Goal: Task Accomplishment & Management: Manage account settings

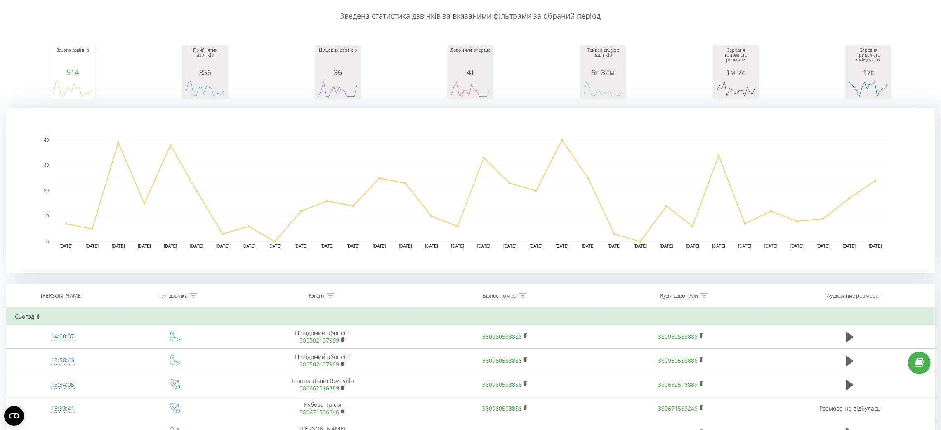
scroll to position [185, 0]
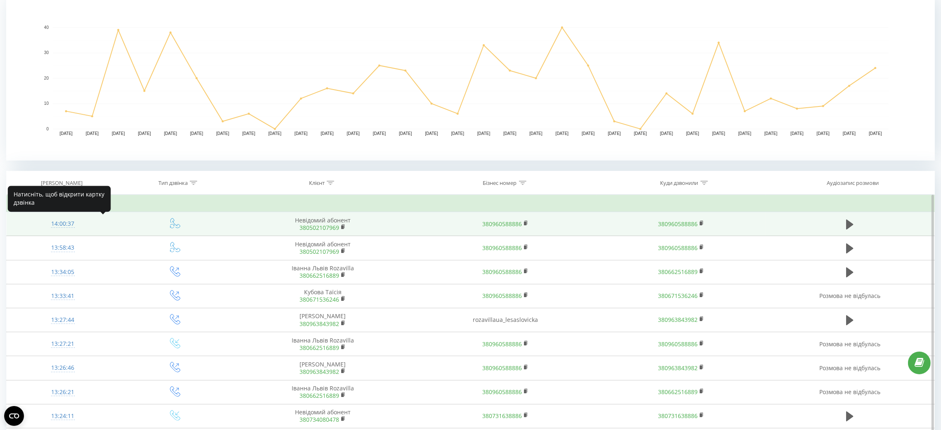
click at [49, 221] on div "14:00:37" at bounding box center [63, 224] width 96 height 16
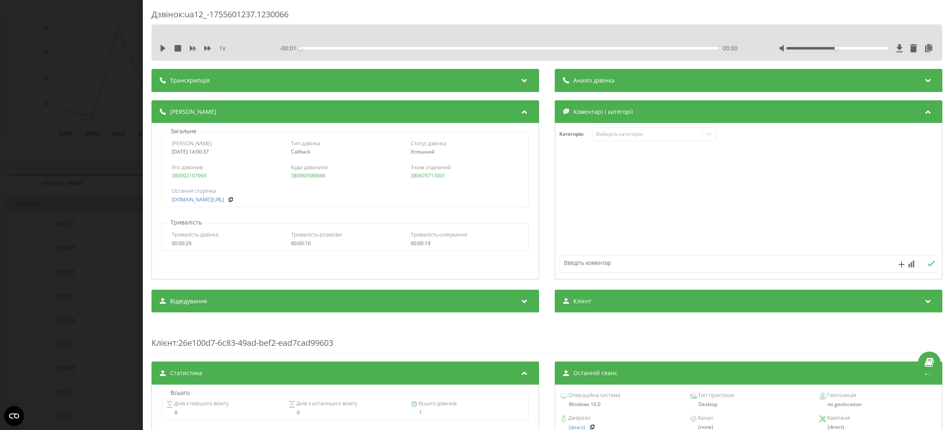
click at [454, 84] on div "Транскрипція" at bounding box center [345, 80] width 388 height 23
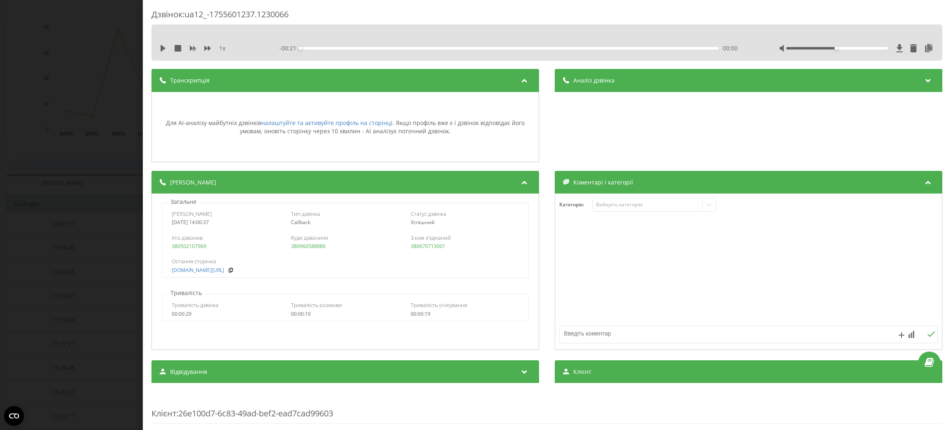
click at [0, 329] on div "Дзвінок : ua12_-1755601237.1230066 1 x - 00:21 00:00 00:00 Транскрипція Для AI-…" at bounding box center [475, 215] width 951 height 430
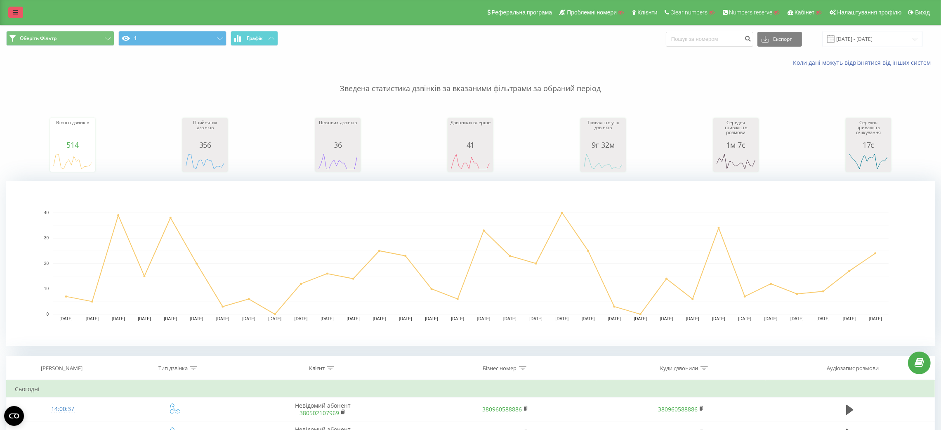
click at [10, 16] on link at bounding box center [15, 13] width 15 height 12
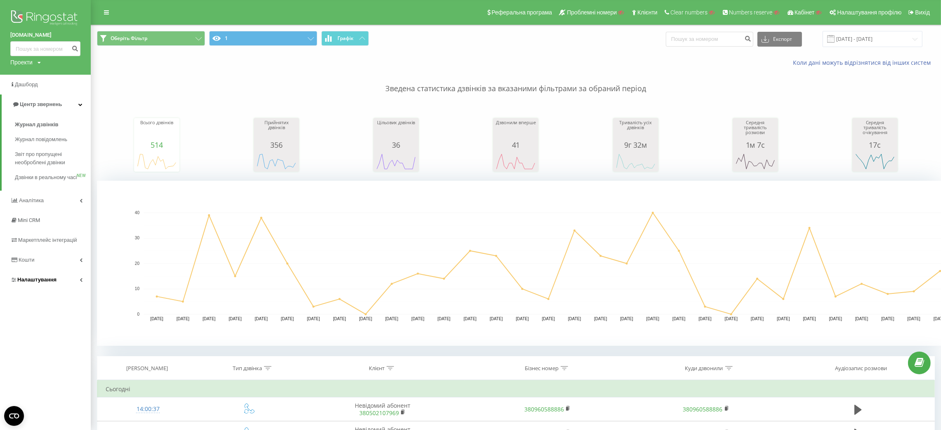
click at [57, 290] on link "Налаштування" at bounding box center [45, 280] width 91 height 20
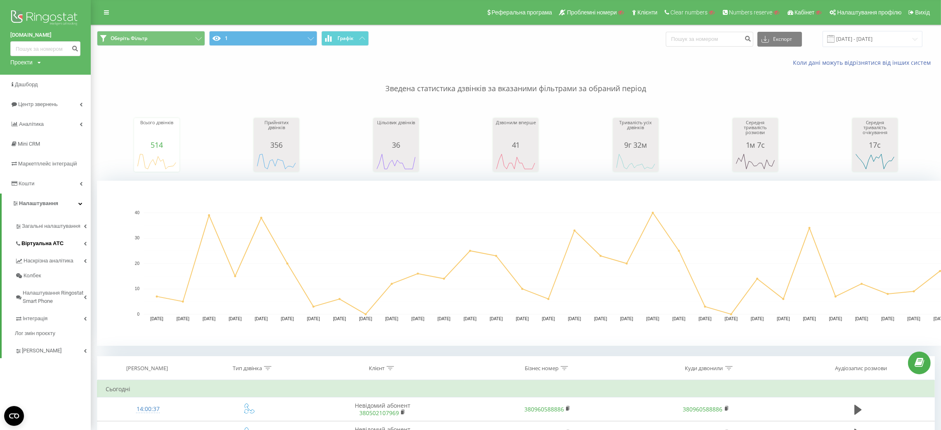
click at [69, 234] on link "Віртуальна АТС" at bounding box center [53, 242] width 76 height 17
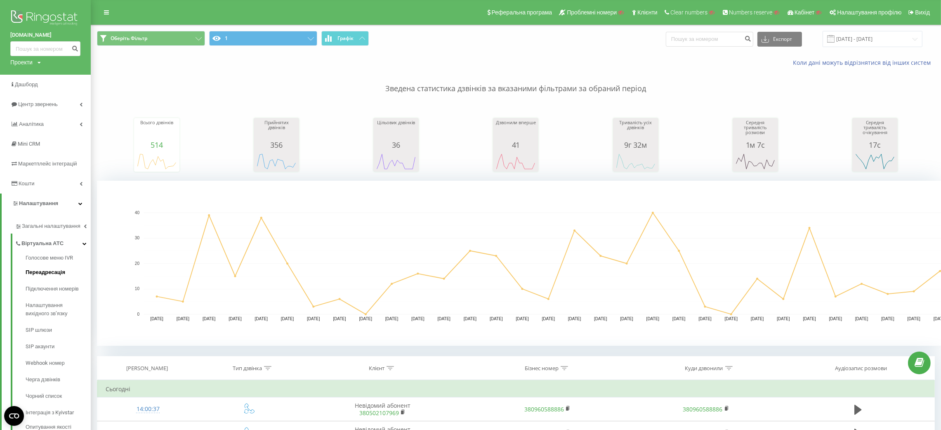
click at [66, 275] on link "Переадресація" at bounding box center [58, 272] width 65 height 17
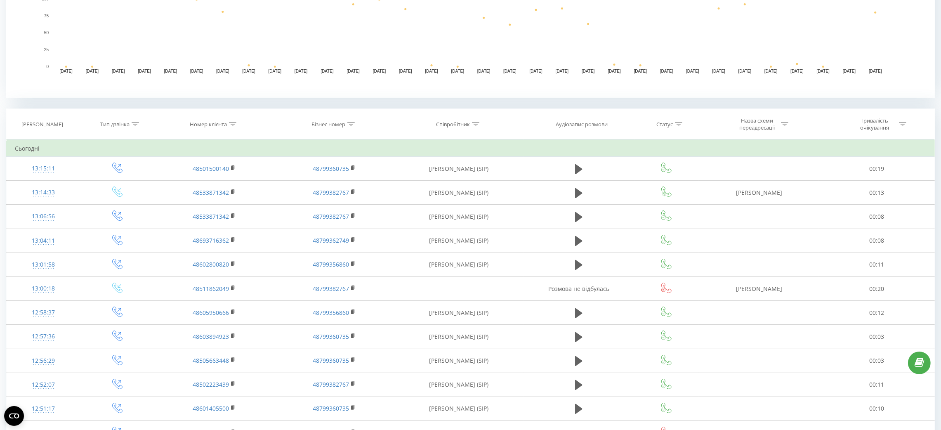
scroll to position [363, 0]
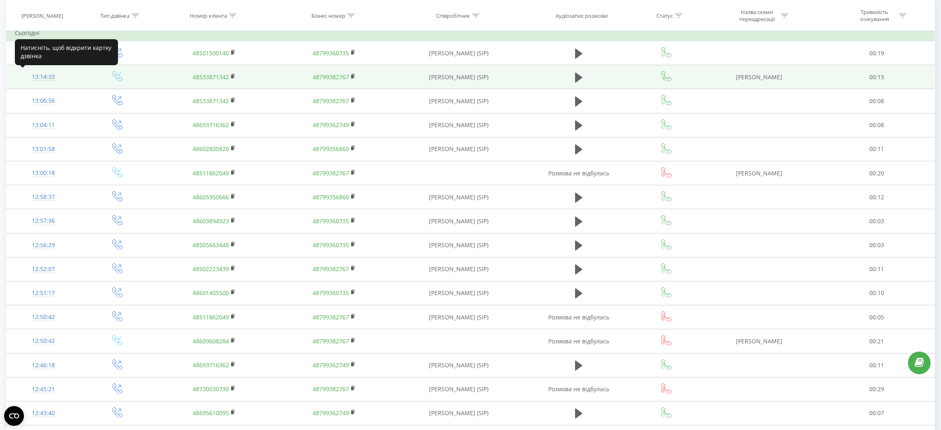
click at [46, 83] on div "13:14:33" at bounding box center [43, 77] width 57 height 16
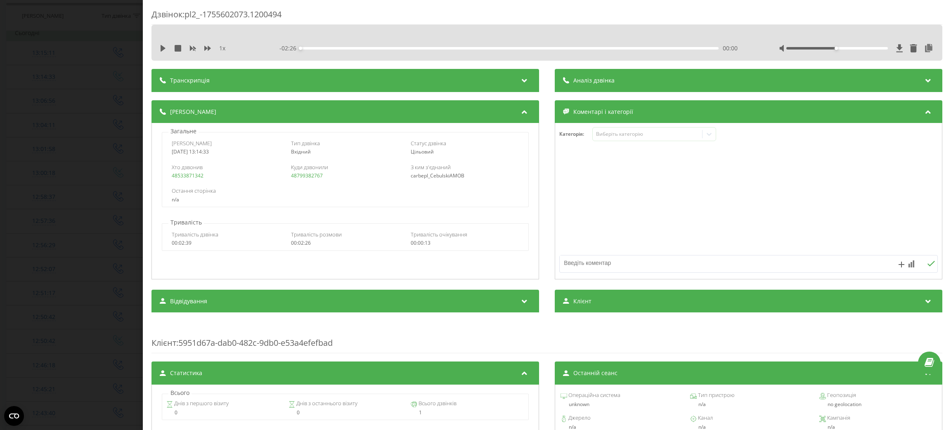
click at [40, 92] on div "Дзвінок : pl2_-1755602073.1200494 1 x - 02:26 00:00 00:00 Транскрипція Для AI-а…" at bounding box center [475, 215] width 951 height 430
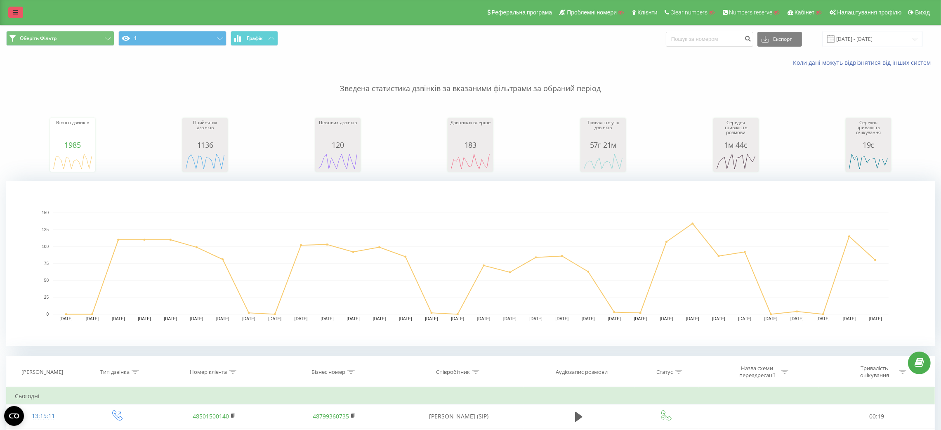
click at [19, 14] on link at bounding box center [15, 13] width 15 height 12
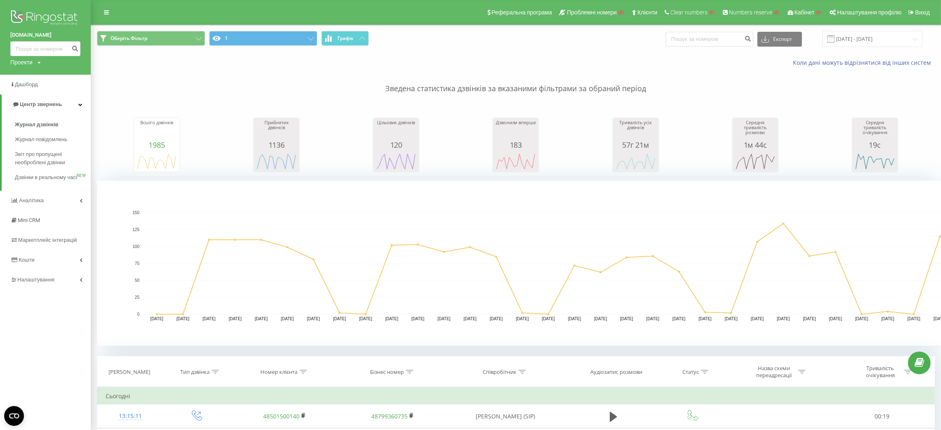
click at [38, 299] on div "hellocarbe.pl Проекти Пошук Дашборд Центр звернень Журнал дзвінків Журнал повід…" at bounding box center [45, 215] width 91 height 430
click at [40, 283] on span "Налаштування" at bounding box center [36, 280] width 39 height 6
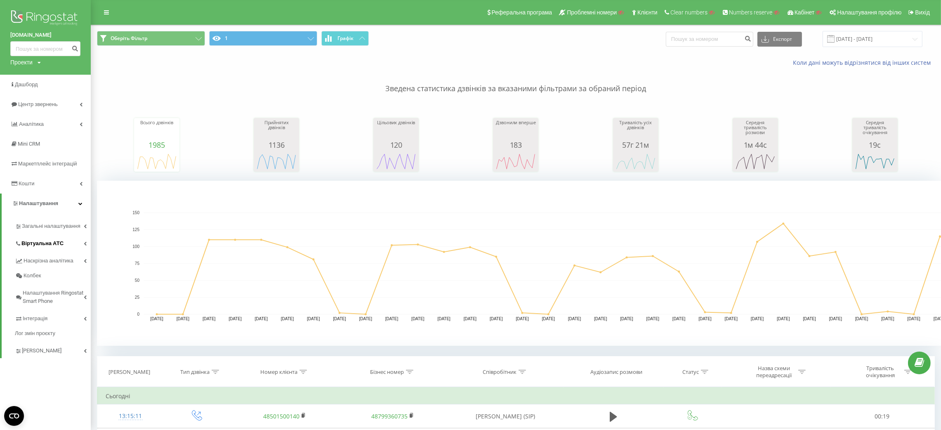
click at [51, 244] on span "Віртуальна АТС" at bounding box center [42, 243] width 42 height 8
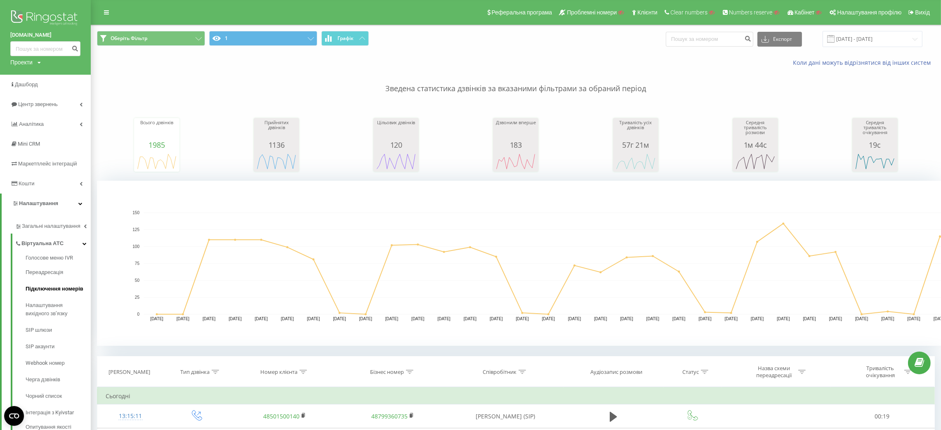
drag, startPoint x: 50, startPoint y: 269, endPoint x: 42, endPoint y: 291, distance: 23.1
